Goal: Information Seeking & Learning: Learn about a topic

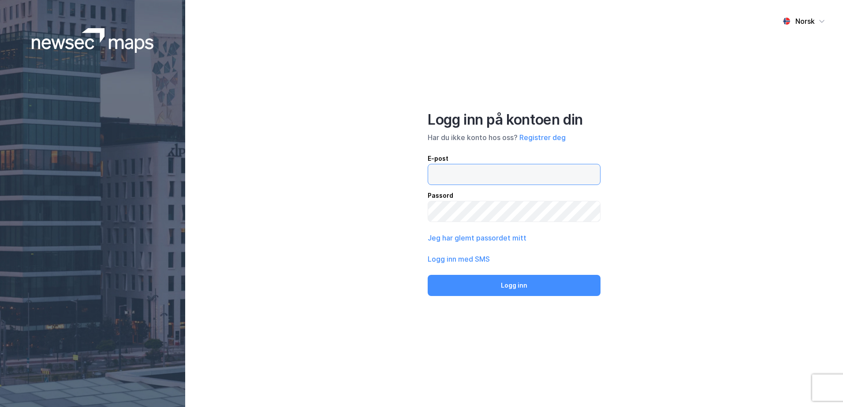
click at [459, 179] on input "email" at bounding box center [514, 174] width 172 height 20
type input "T"
type input "[EMAIL_ADDRESS][DOMAIN_NAME]"
click at [428, 275] on button "Logg inn" at bounding box center [514, 285] width 173 height 21
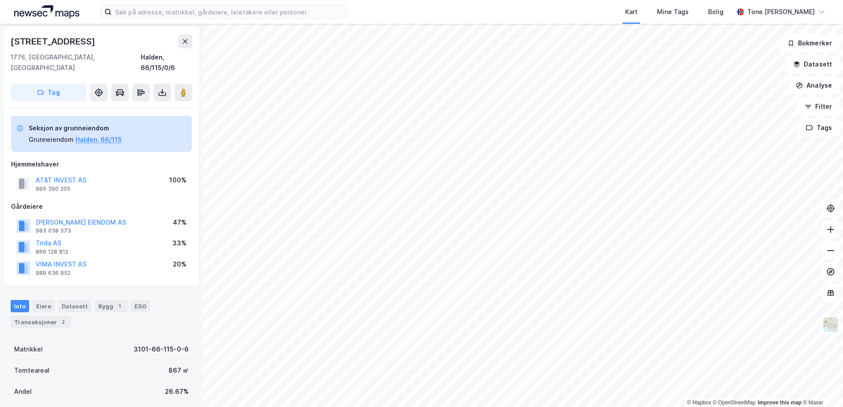
scroll to position [94, 0]
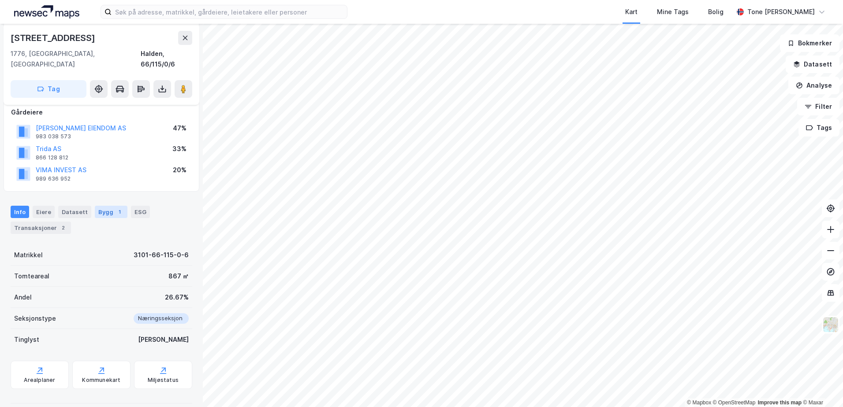
click at [103, 206] on div "Bygg 1" at bounding box center [111, 212] width 33 height 12
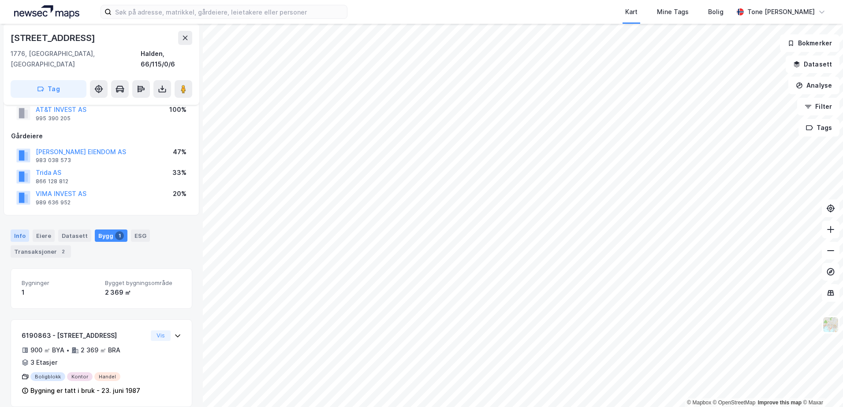
click at [15, 230] on div "Info" at bounding box center [20, 236] width 19 height 12
